Goal: Check status

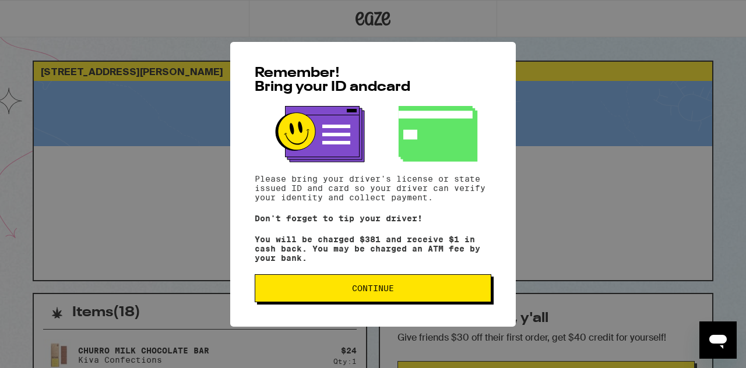
click at [314, 293] on span "Continue" at bounding box center [373, 288] width 217 height 8
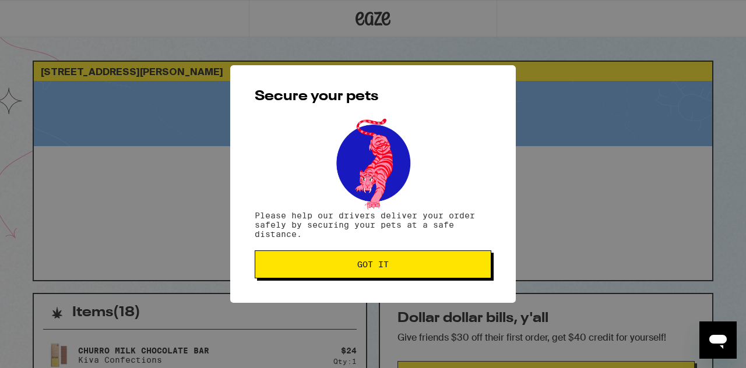
click at [299, 266] on span "Got it" at bounding box center [373, 265] width 217 height 8
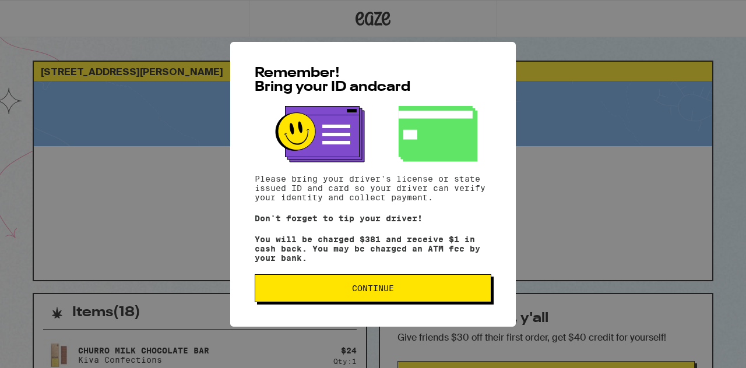
click at [303, 293] on span "Continue" at bounding box center [373, 288] width 217 height 8
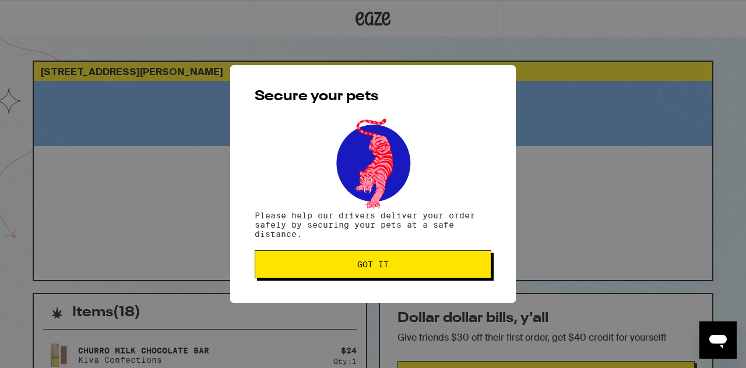
click at [291, 269] on span "Got it" at bounding box center [373, 265] width 217 height 8
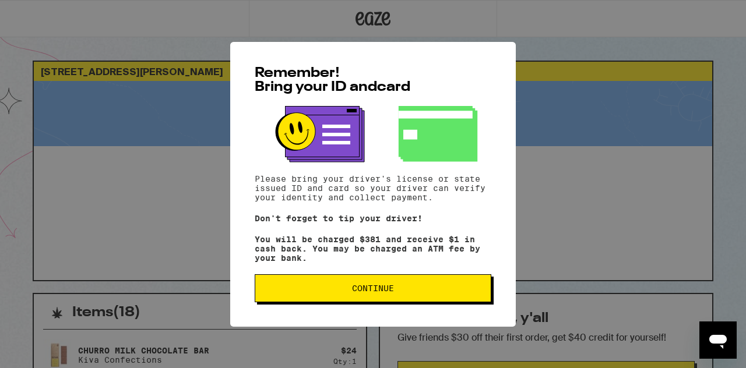
click at [308, 300] on button "Continue" at bounding box center [373, 289] width 237 height 28
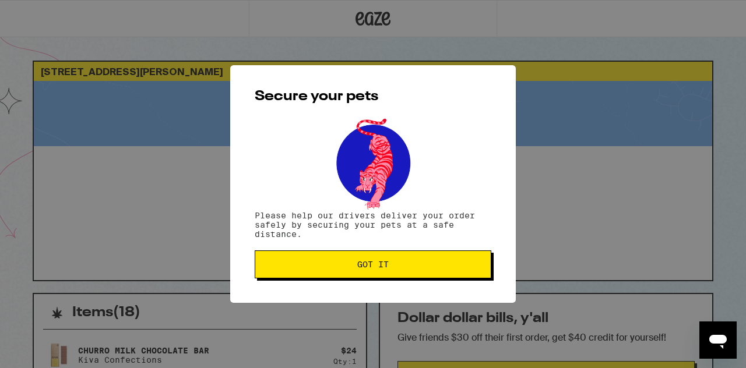
click at [299, 268] on span "Got it" at bounding box center [373, 265] width 217 height 8
